Goal: Check status: Check status

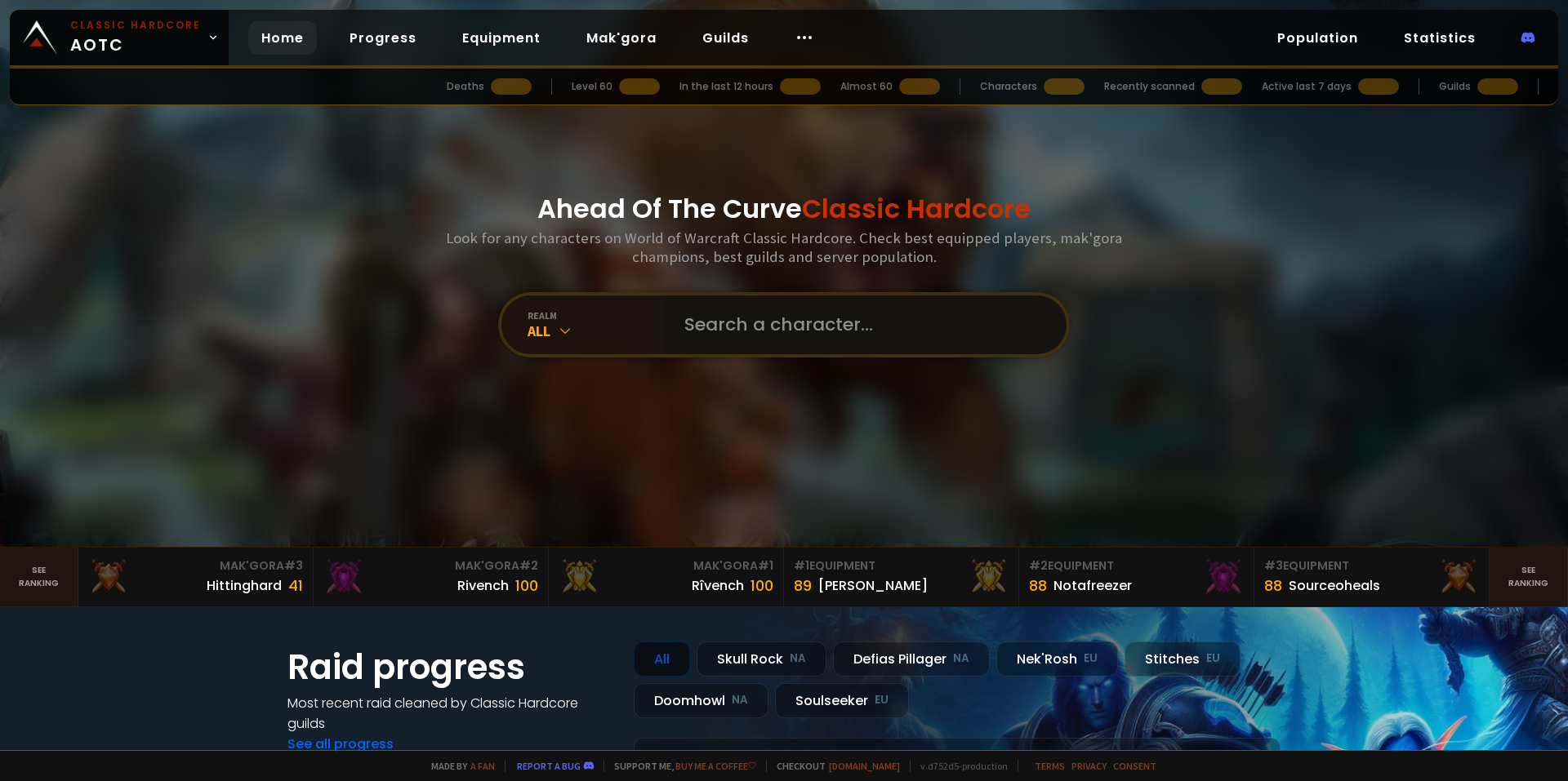
click at [784, 333] on input "text" at bounding box center [860, 325] width 372 height 58
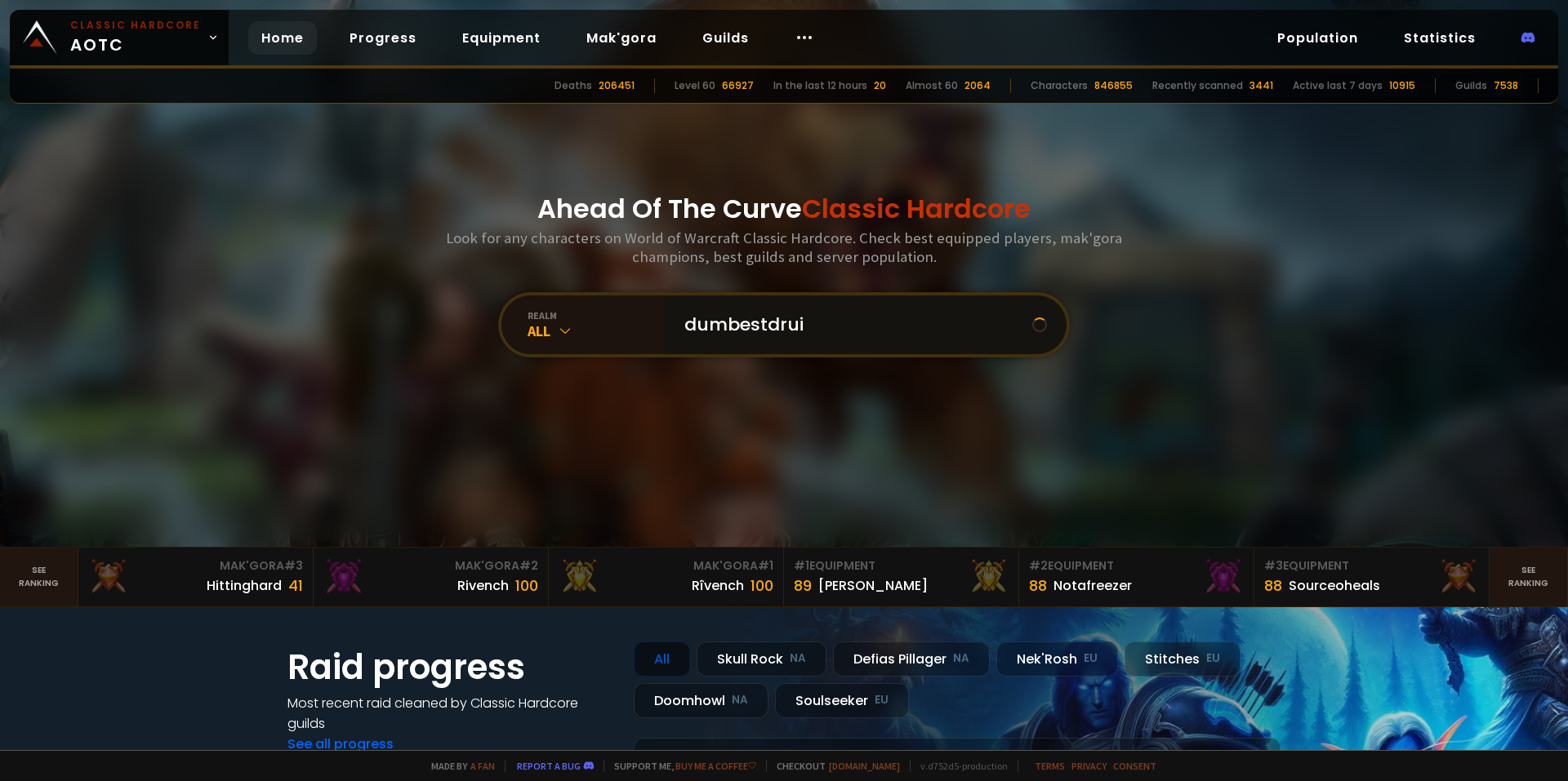
type input "dumbestdruid"
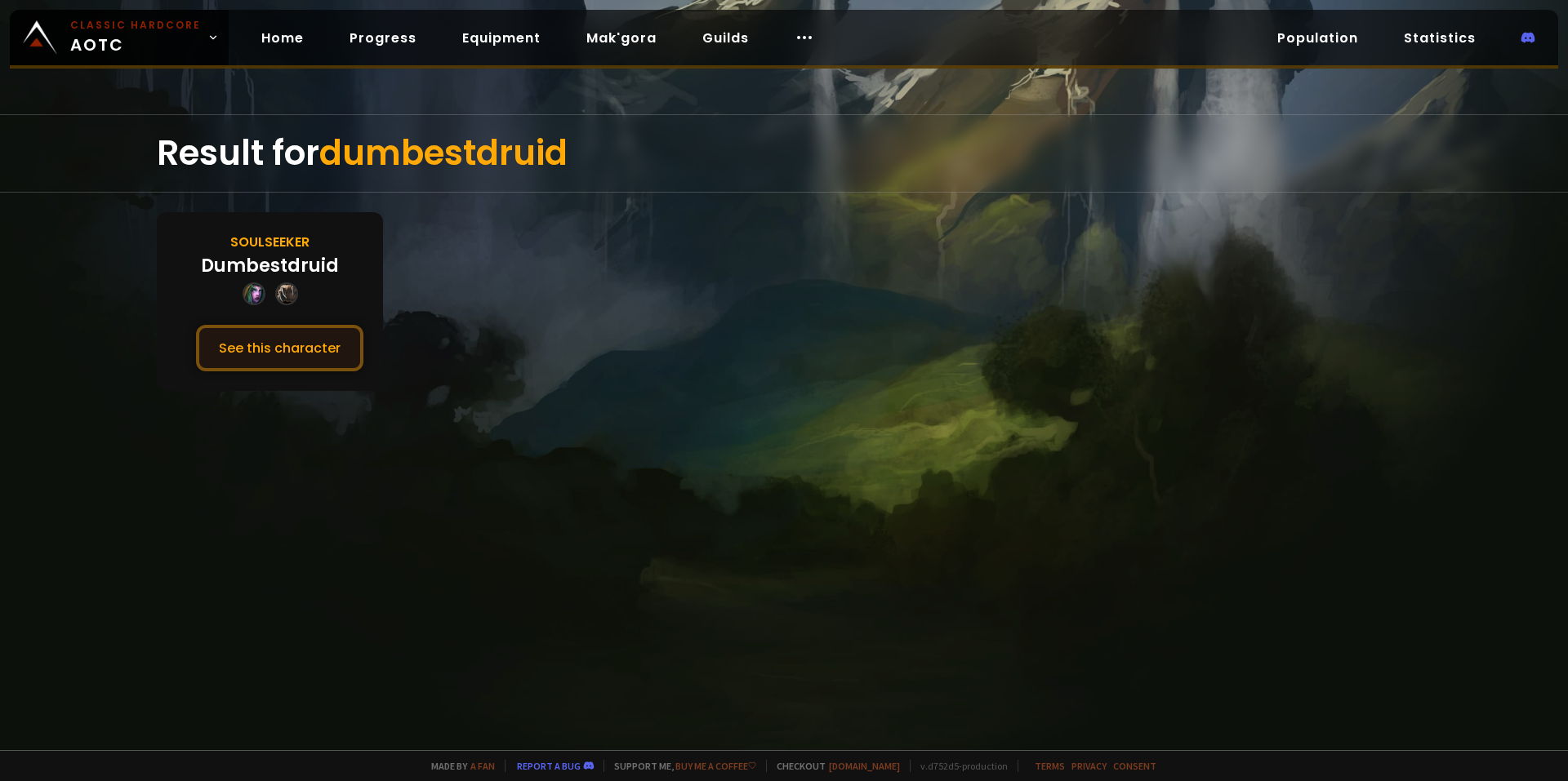
click at [285, 366] on button "See this character" at bounding box center [279, 347] width 168 height 46
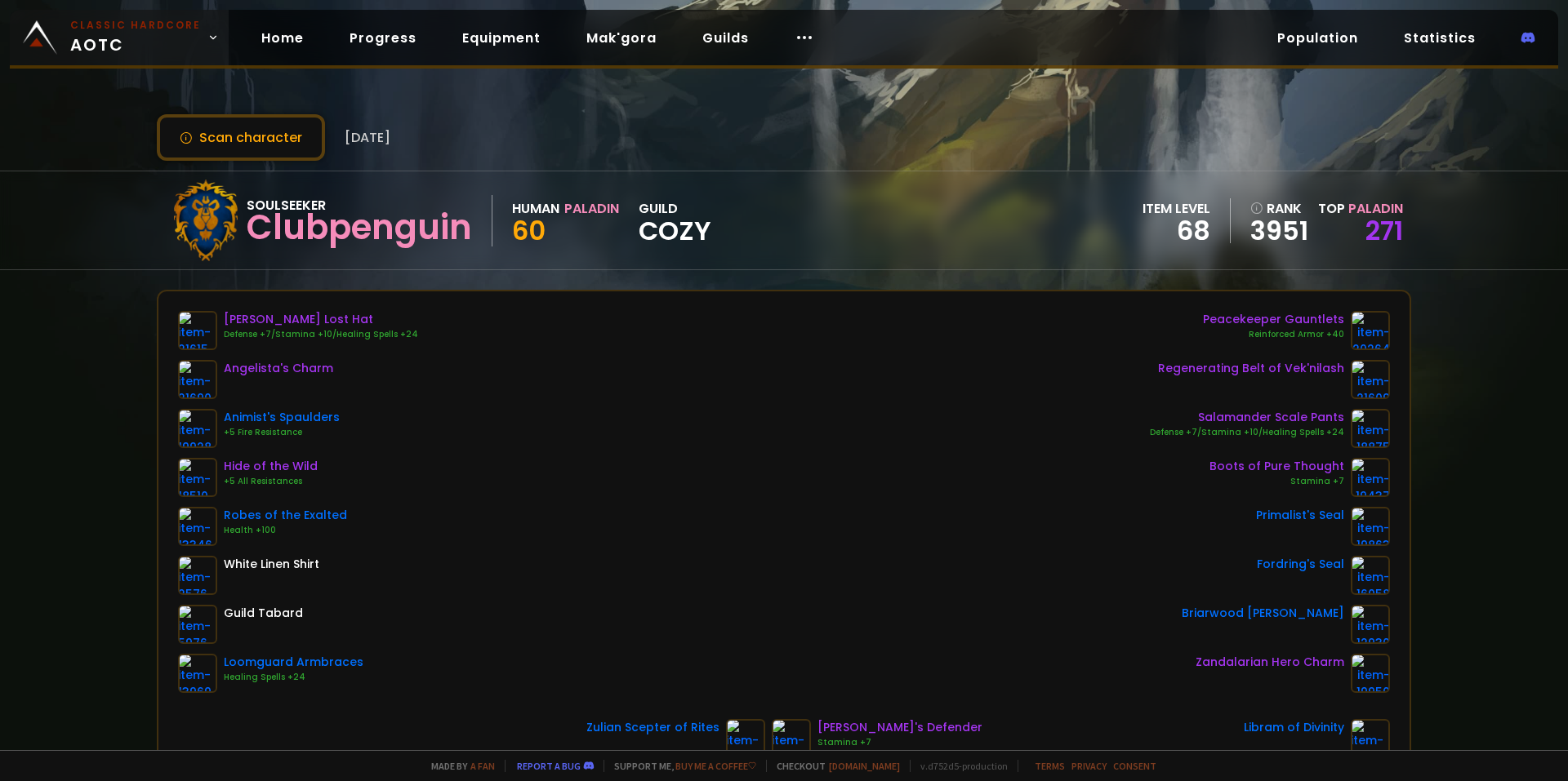
click at [131, 44] on span "Classic Hardcore AOTC" at bounding box center [135, 38] width 131 height 39
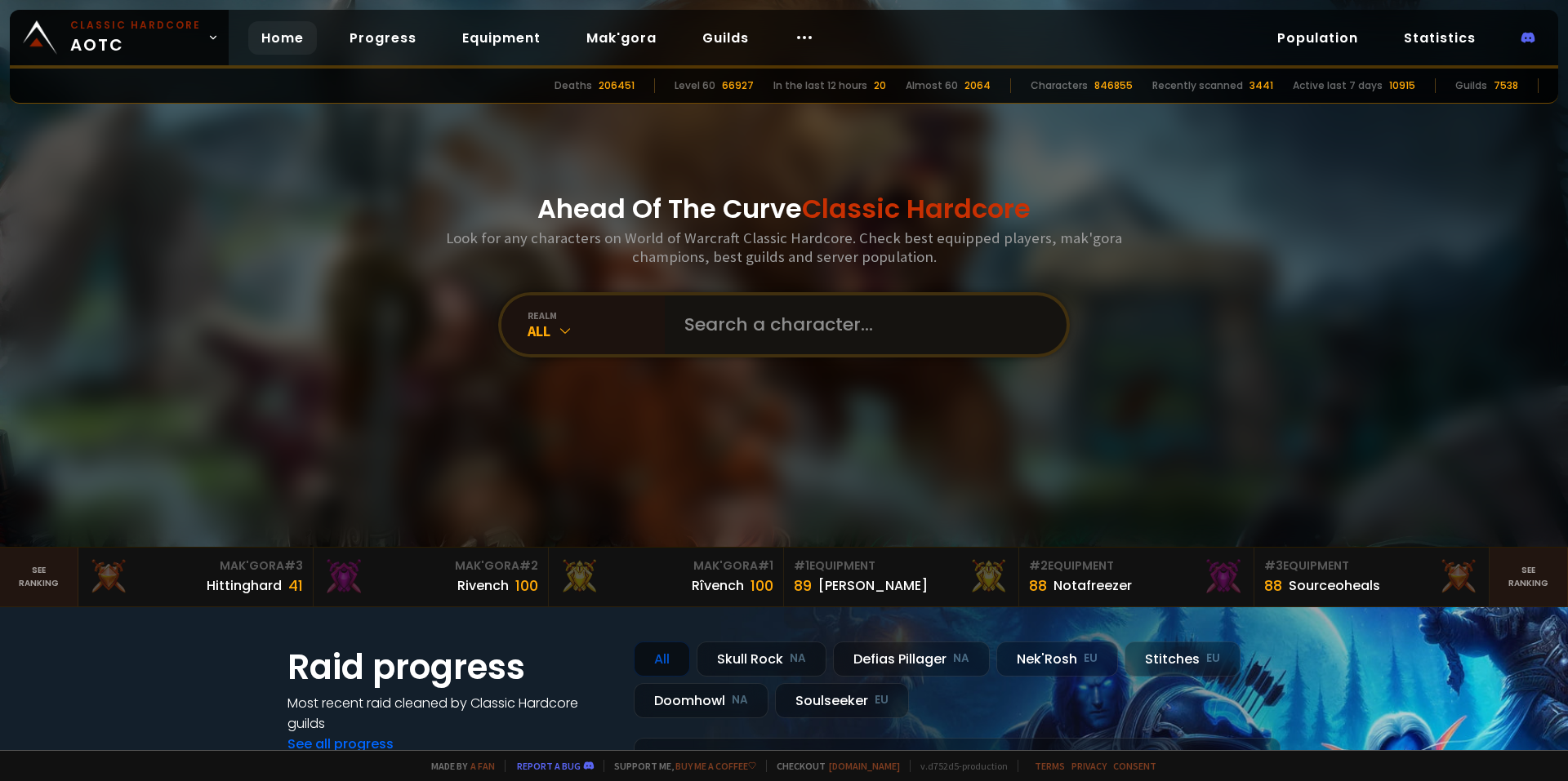
click at [774, 332] on input "text" at bounding box center [860, 325] width 372 height 58
type input "pytchdruid"
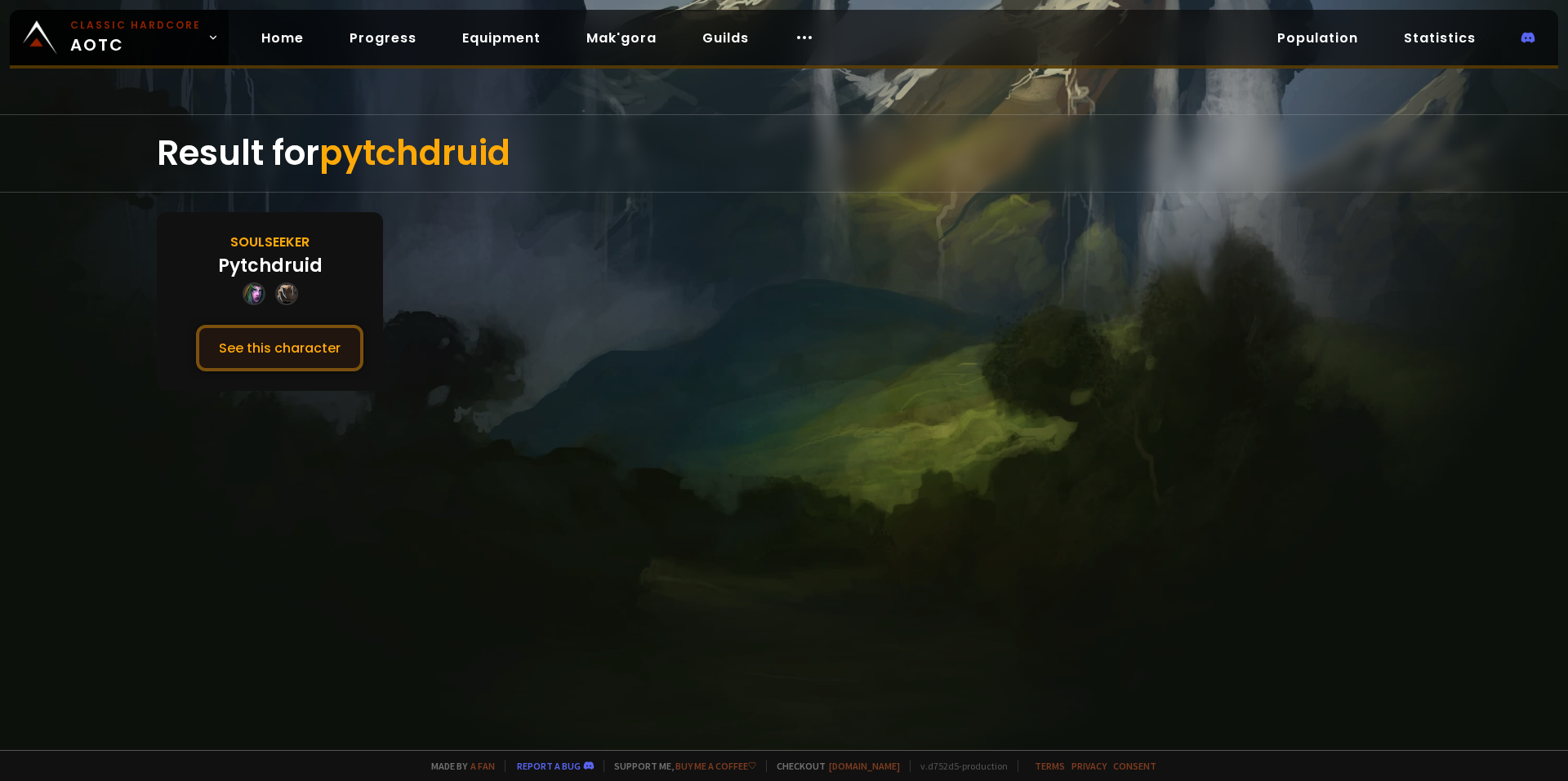
click at [233, 366] on button "See this character" at bounding box center [279, 347] width 168 height 46
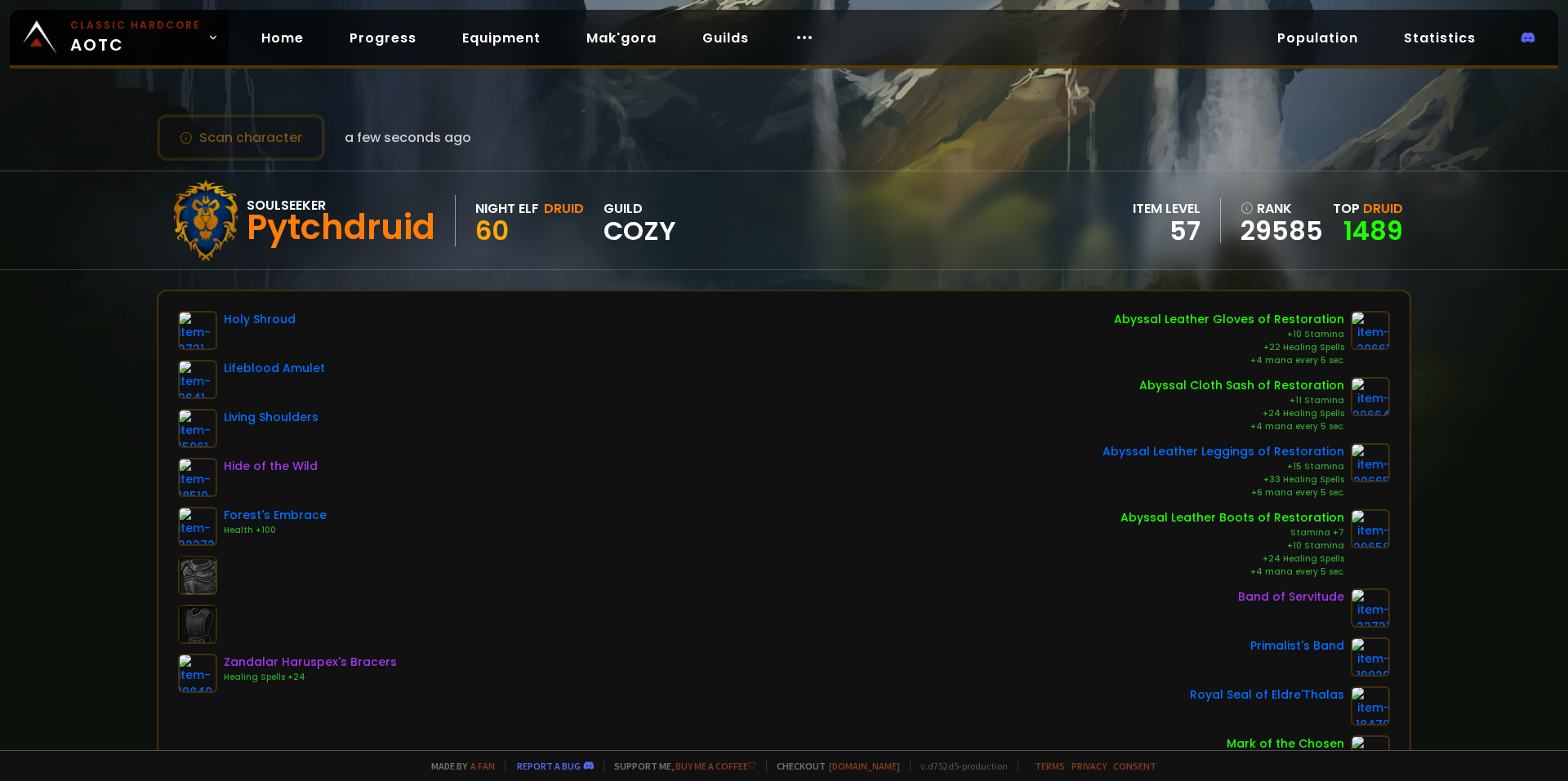
scroll to position [163, 0]
